Goal: Ask a question

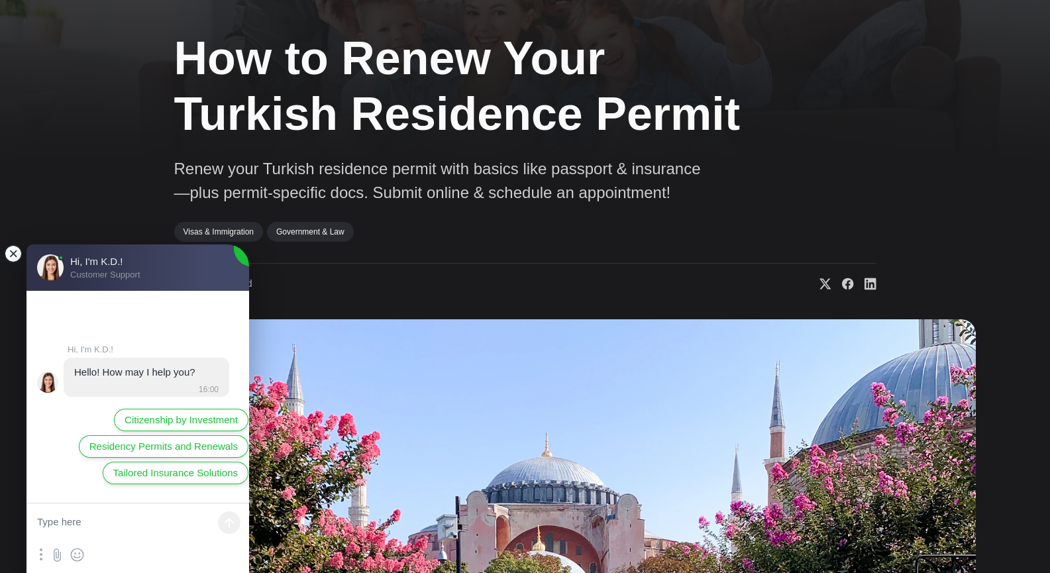
click at [12, 249] on jdiv at bounding box center [13, 253] width 19 height 19
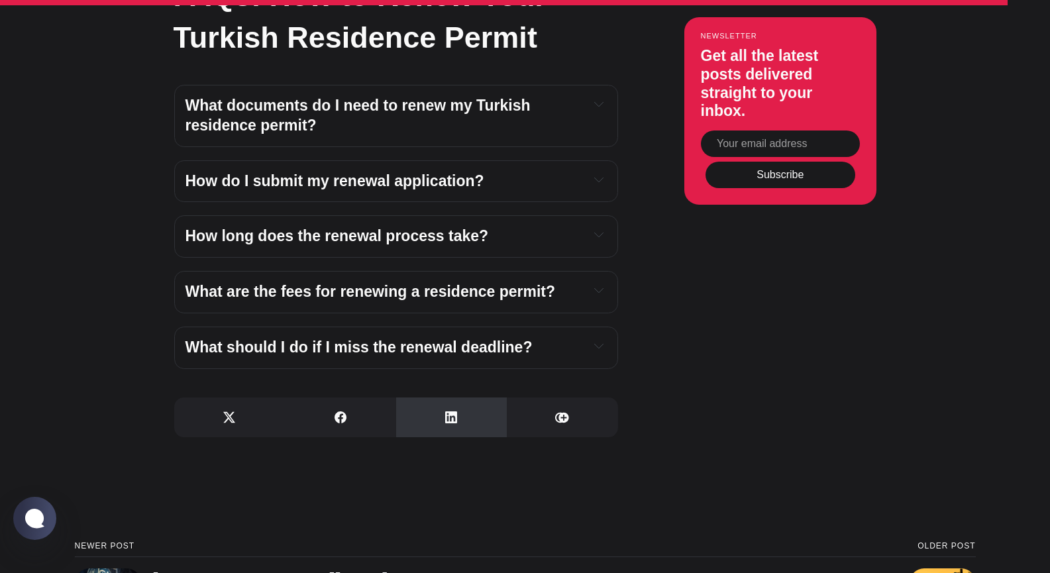
scroll to position [4969, 0]
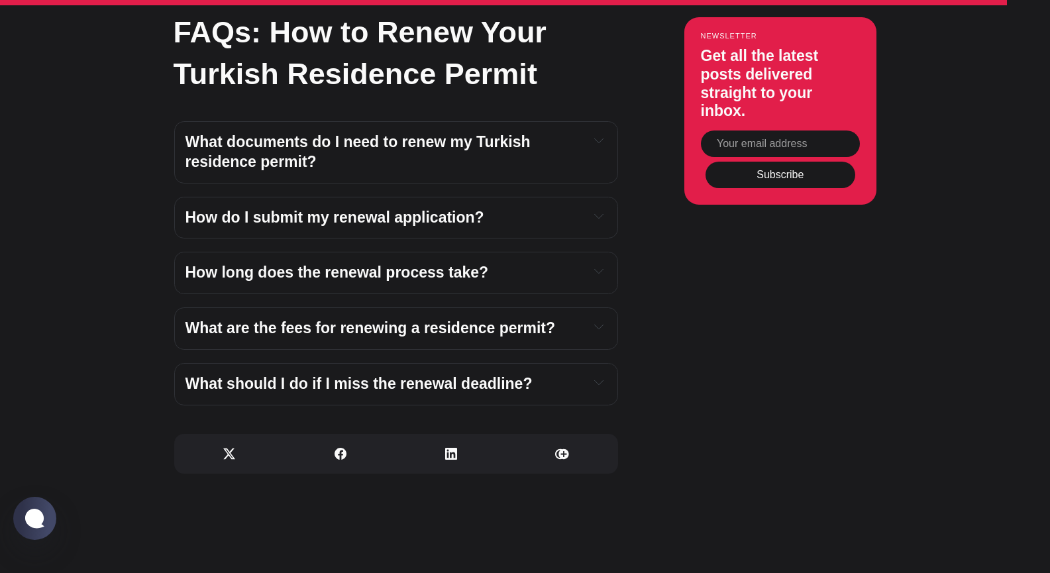
click at [601, 266] on icon "Expand toggle to read content" at bounding box center [598, 270] width 9 height 9
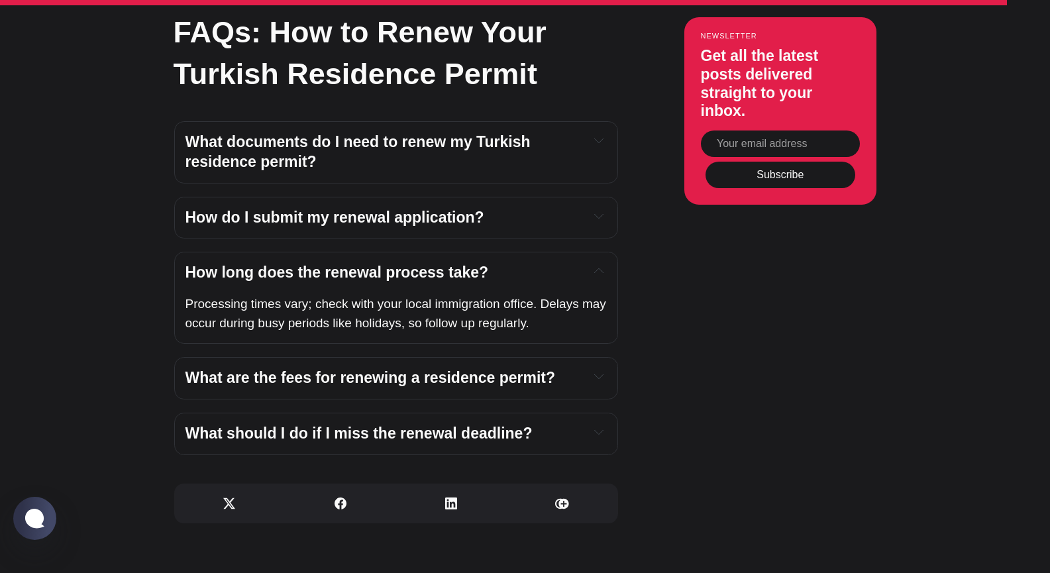
click at [596, 136] on icon "Expand toggle to read content" at bounding box center [598, 140] width 9 height 9
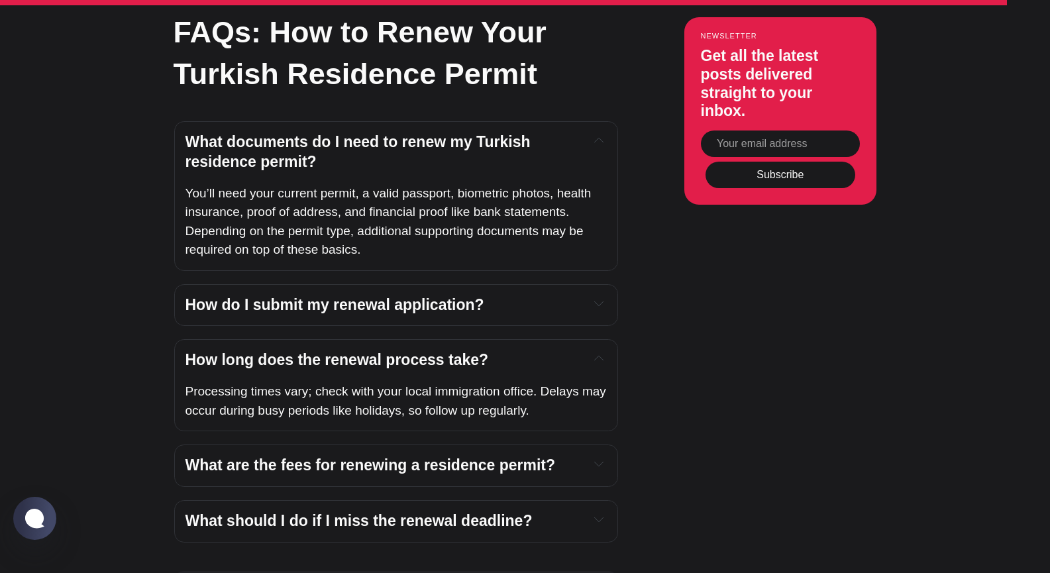
click at [600, 299] on icon "Expand toggle to read content" at bounding box center [598, 303] width 9 height 9
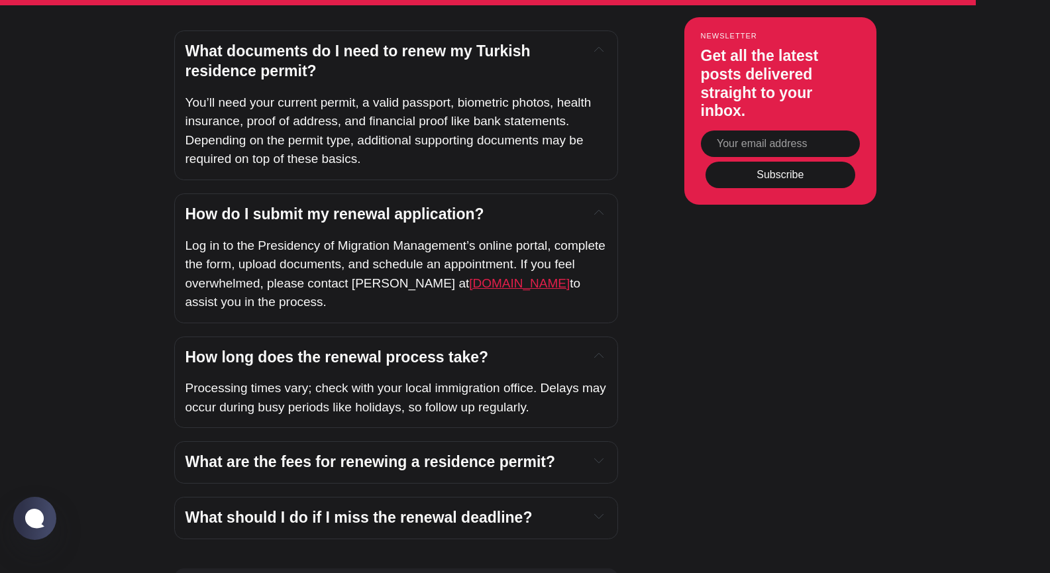
scroll to position [5102, 0]
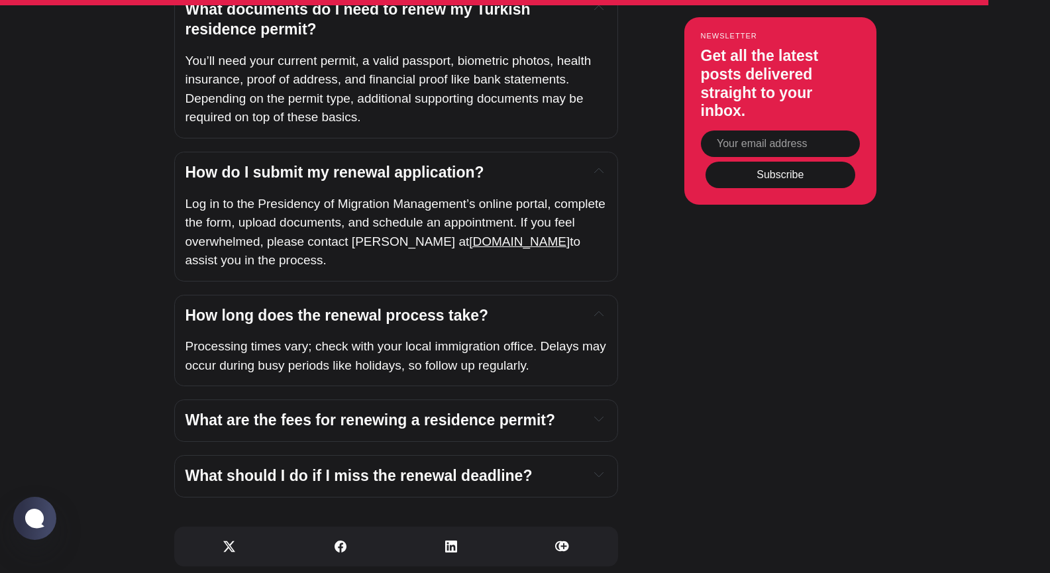
click at [598, 414] on icon "Expand toggle to read content" at bounding box center [598, 418] width 9 height 9
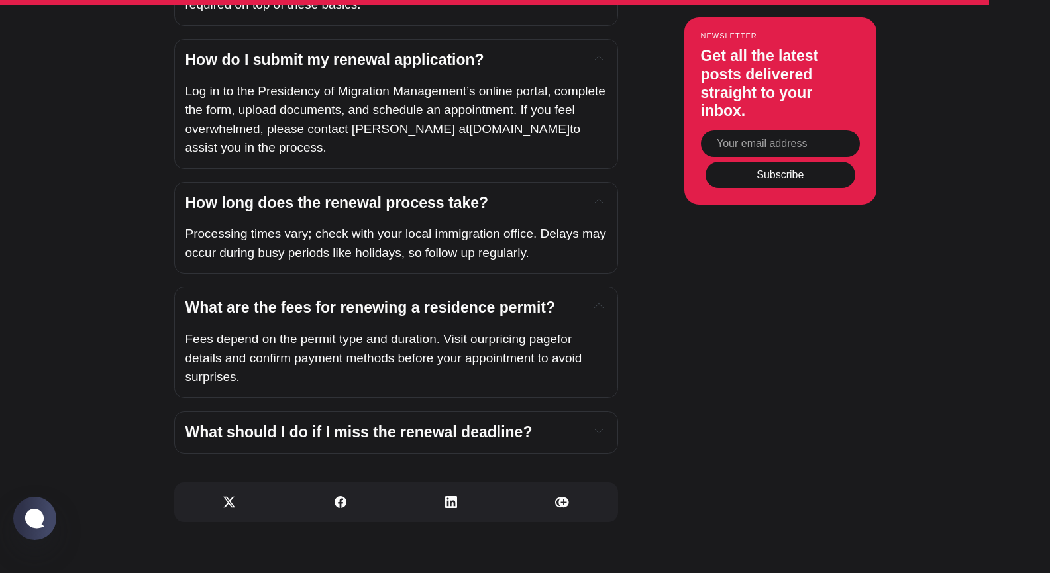
scroll to position [5234, 0]
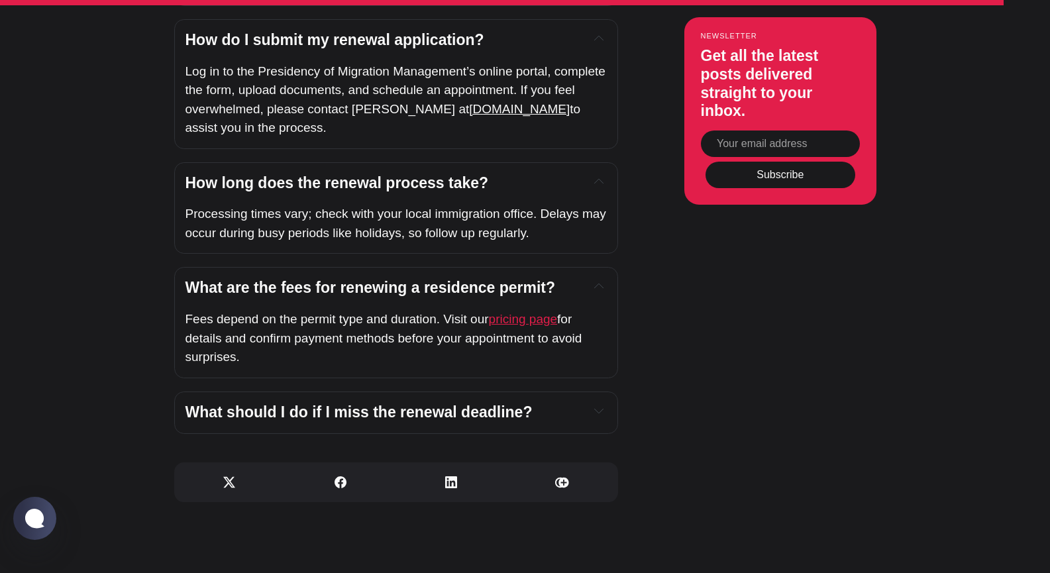
click at [513, 312] on span "pricing page" at bounding box center [523, 319] width 69 height 14
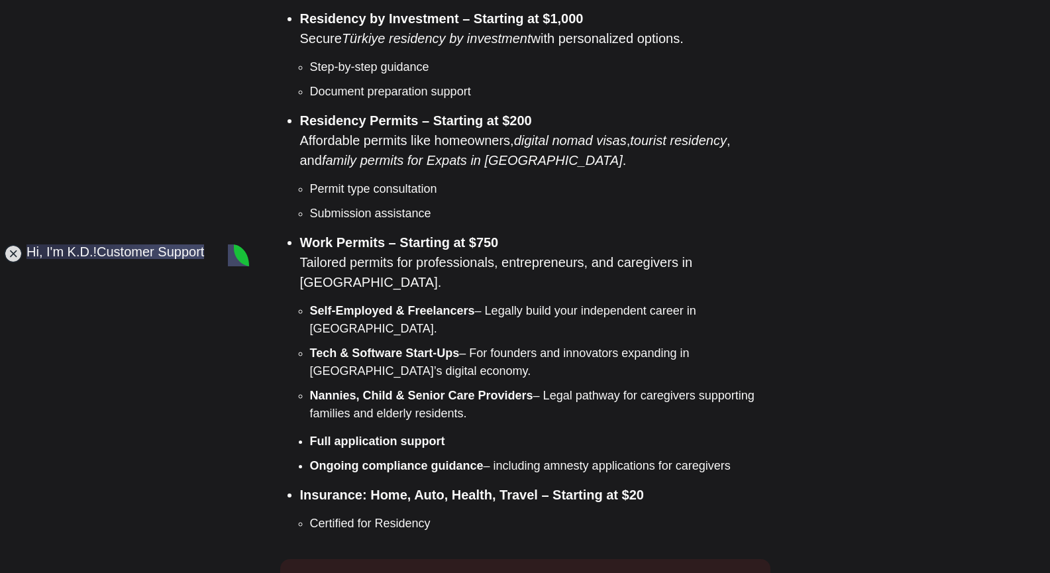
scroll to position [1325, 0]
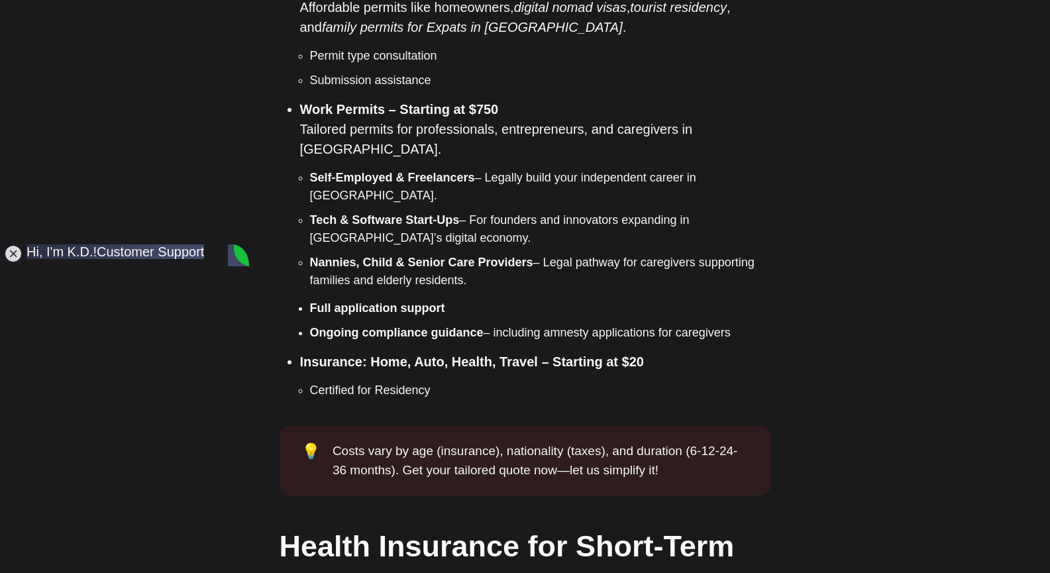
scroll to position [1458, 0]
type textarea "I have a family residency permit which expires on 26 March 2026. What are the e…"
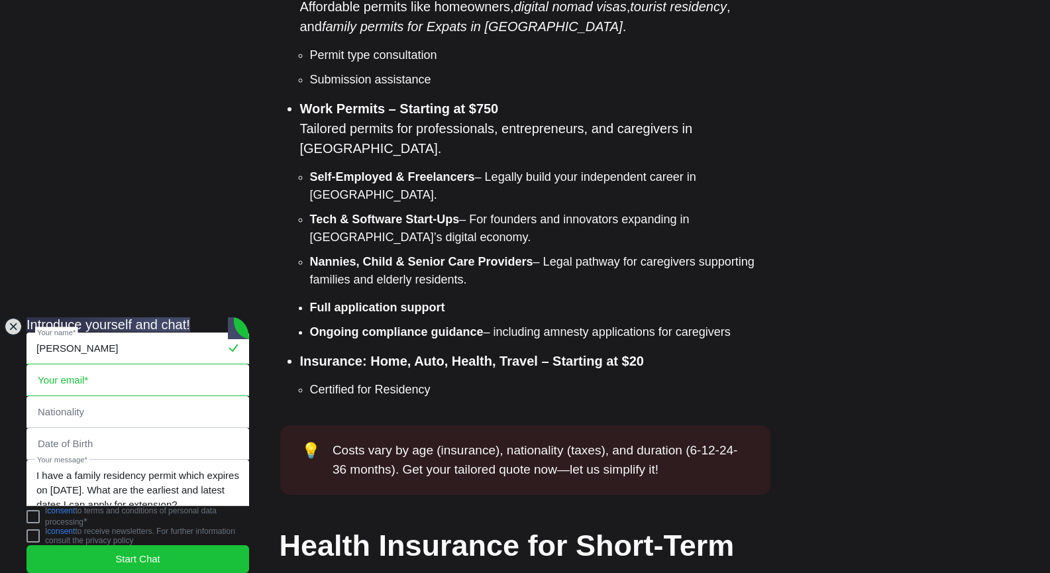
type input "John Edward Briggs"
click at [52, 365] on input "email" at bounding box center [137, 380] width 221 height 30
type input "john.e.briggs44@gmail.com"
click at [48, 397] on input "text" at bounding box center [137, 412] width 221 height 30
type input "Belgium"
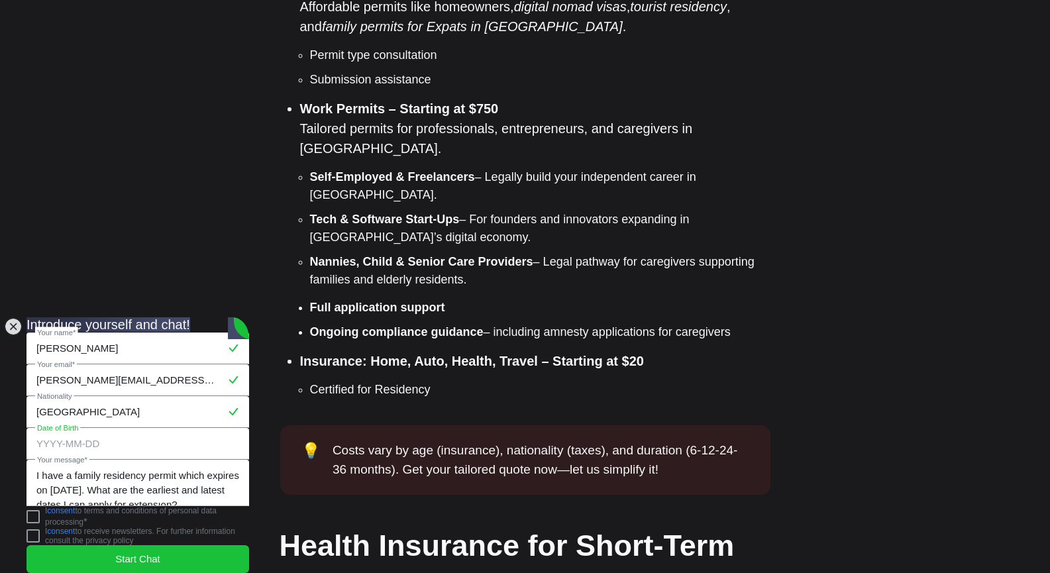
click at [52, 429] on input "tel" at bounding box center [137, 444] width 221 height 30
type input "1"
type input "1944-11-22"
click at [40, 513] on jdiv at bounding box center [33, 516] width 13 height 13
click at [154, 552] on span "Start Chat" at bounding box center [137, 559] width 45 height 15
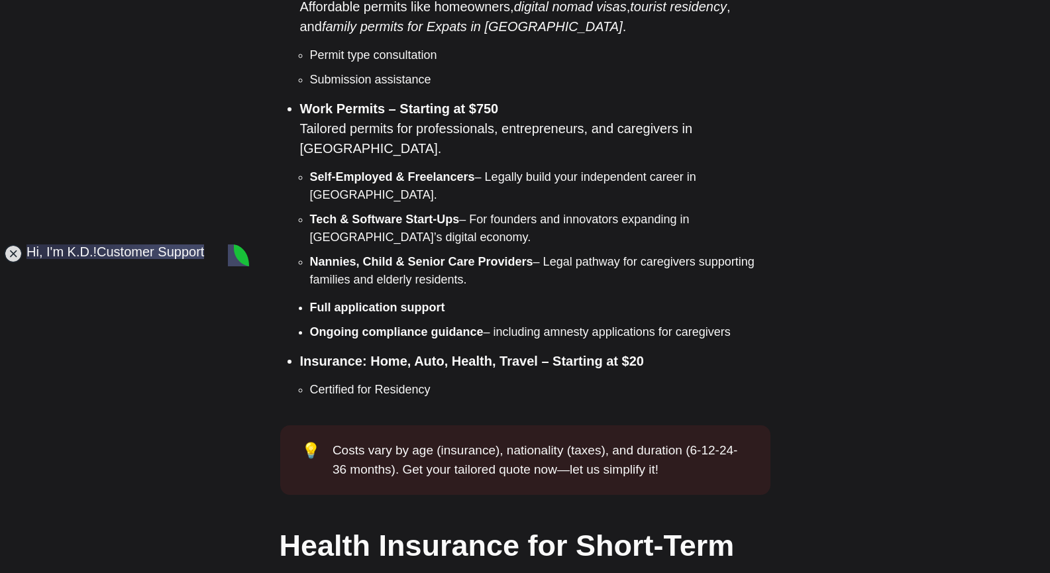
scroll to position [184, 0]
type textarea "Thank you. Have a good day."
click at [13, 251] on jdiv at bounding box center [13, 253] width 19 height 19
